Goal: Find specific page/section: Find specific page/section

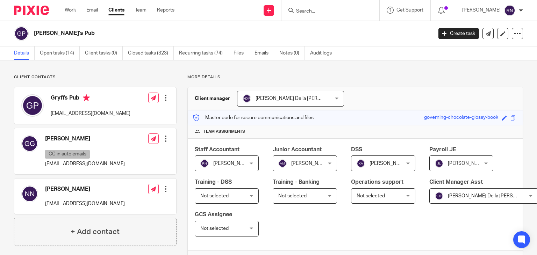
click at [348, 15] on div at bounding box center [330, 10] width 98 height 21
click at [320, 7] on form at bounding box center [332, 10] width 74 height 9
click at [309, 9] on input "Search" at bounding box center [326, 11] width 63 height 6
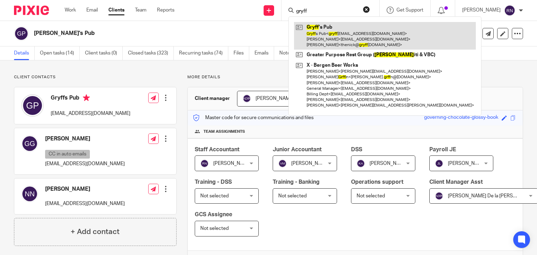
type input "gryff"
click at [338, 35] on link at bounding box center [385, 36] width 182 height 28
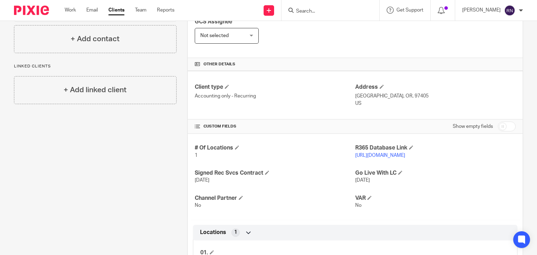
scroll to position [265, 0]
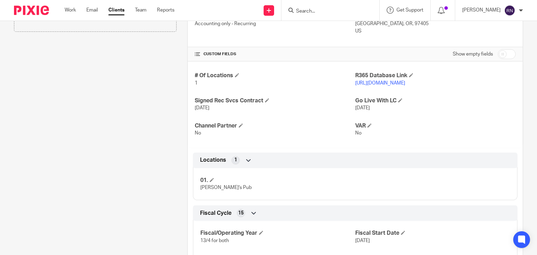
click at [405, 81] on link "[URL][DOMAIN_NAME]" at bounding box center [380, 83] width 50 height 5
